Goal: Check status: Check status

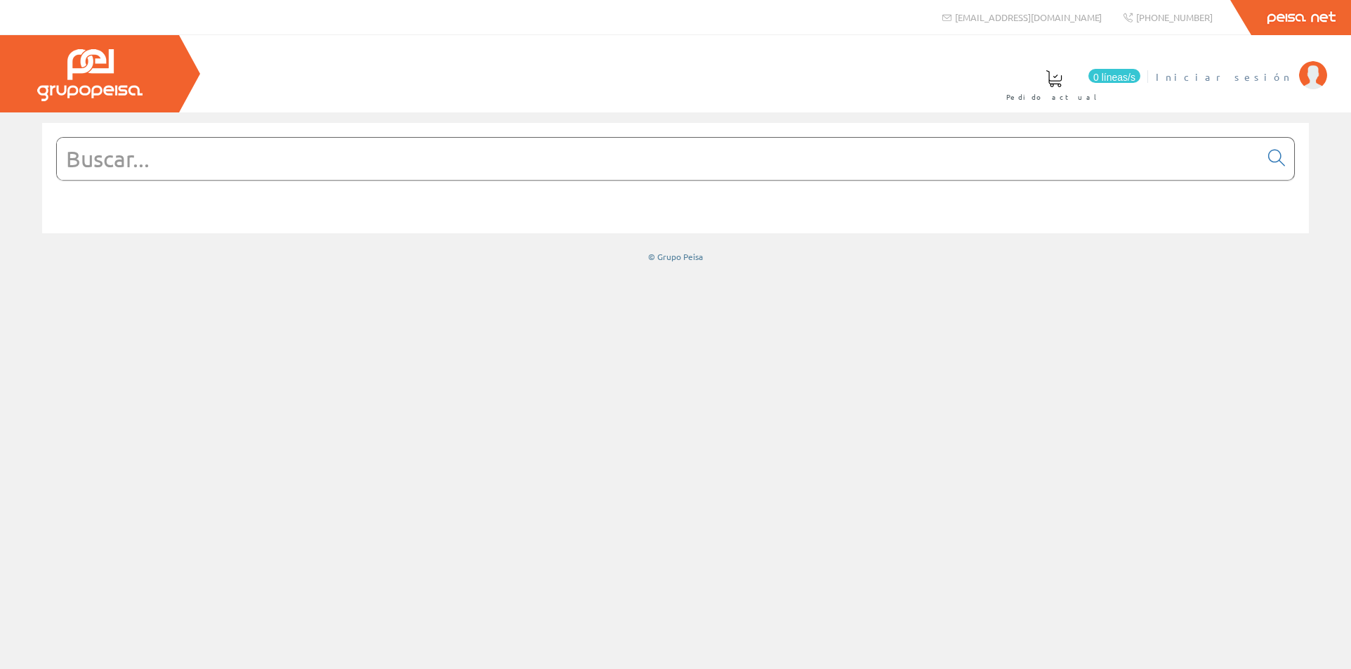
drag, startPoint x: 1243, startPoint y: 73, endPoint x: 1257, endPoint y: 79, distance: 15.1
click at [1257, 79] on font "Iniciar sesión" at bounding box center [1224, 76] width 136 height 13
click at [1239, 79] on font "[PERSON_NAME]" at bounding box center [1228, 76] width 129 height 13
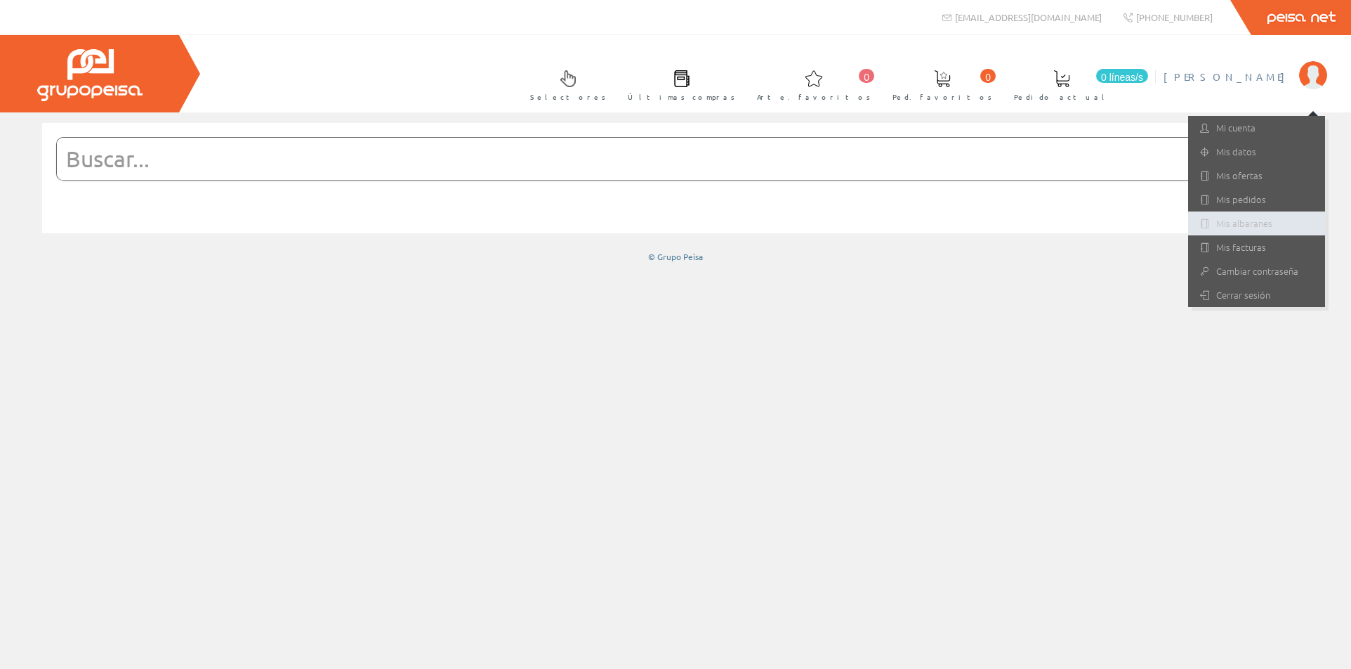
click at [1235, 220] on font "Mis albaranes" at bounding box center [1244, 222] width 56 height 13
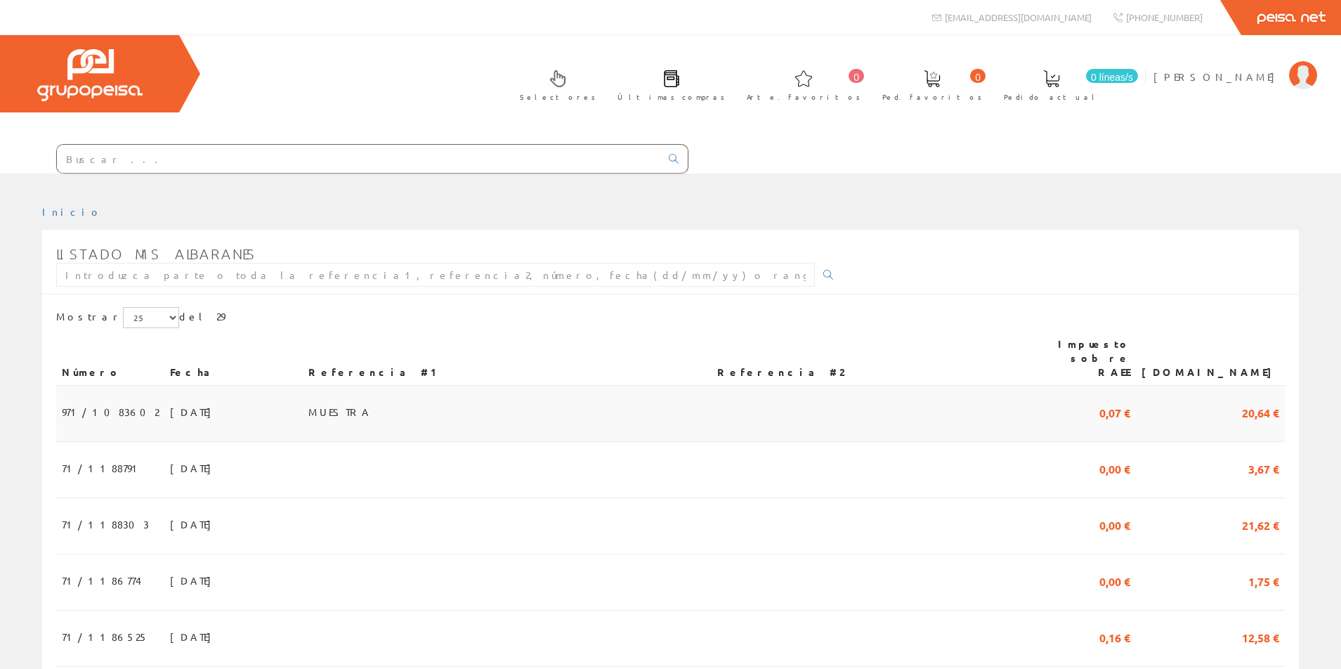
click at [193, 393] on td "26/09/2025" at bounding box center [233, 414] width 138 height 56
click at [164, 452] on td "[DATE]" at bounding box center [233, 470] width 138 height 56
click at [187, 511] on td "[DATE]" at bounding box center [233, 526] width 138 height 56
click at [1200, 79] on font "[PERSON_NAME]" at bounding box center [1217, 76] width 129 height 13
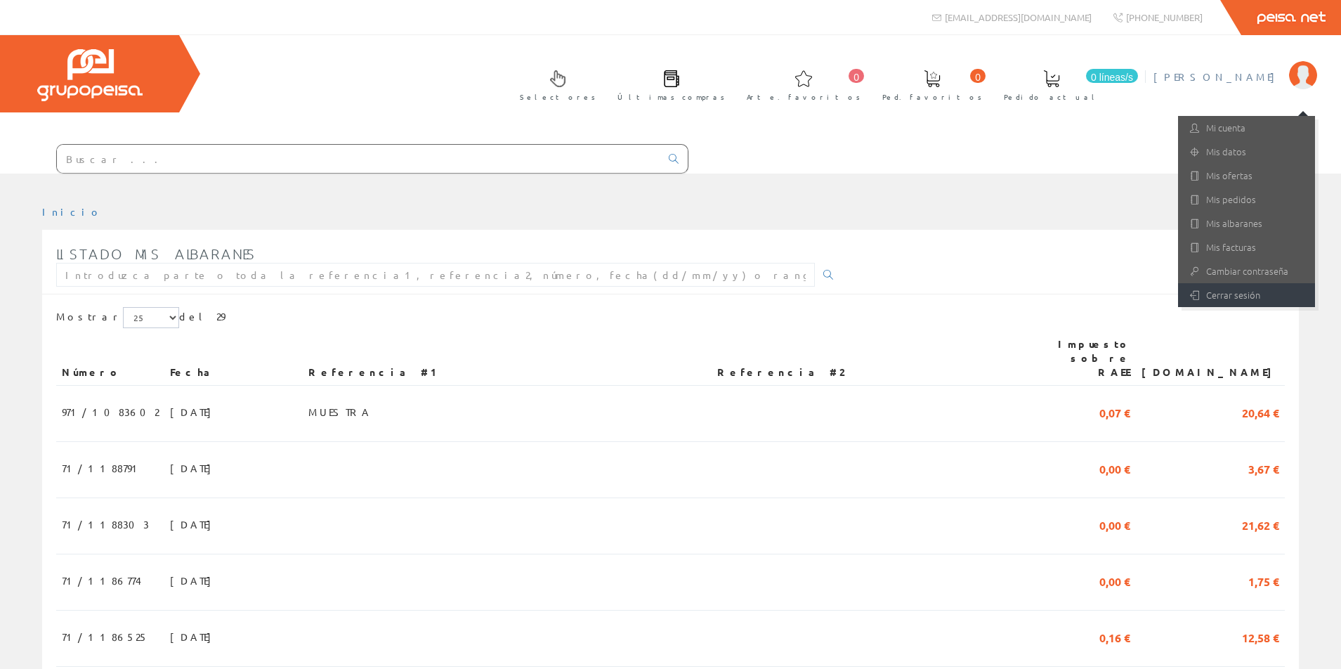
click at [1240, 290] on font "Cerrar sesión" at bounding box center [1233, 294] width 54 height 13
